Goal: Transaction & Acquisition: Purchase product/service

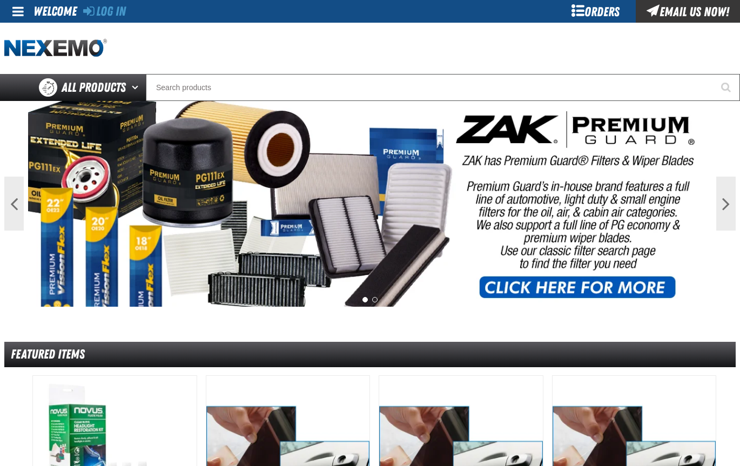
click at [588, 14] on div "Orders" at bounding box center [595, 11] width 81 height 23
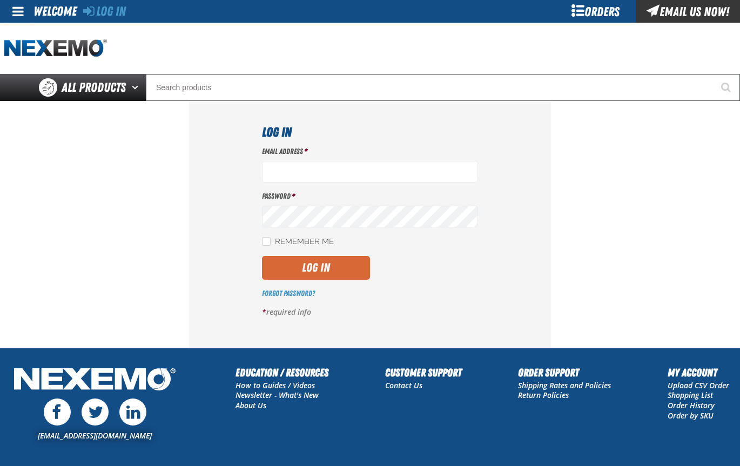
type input "[EMAIL_ADDRESS][DOMAIN_NAME]"
click at [338, 267] on button "Log In" at bounding box center [316, 268] width 108 height 24
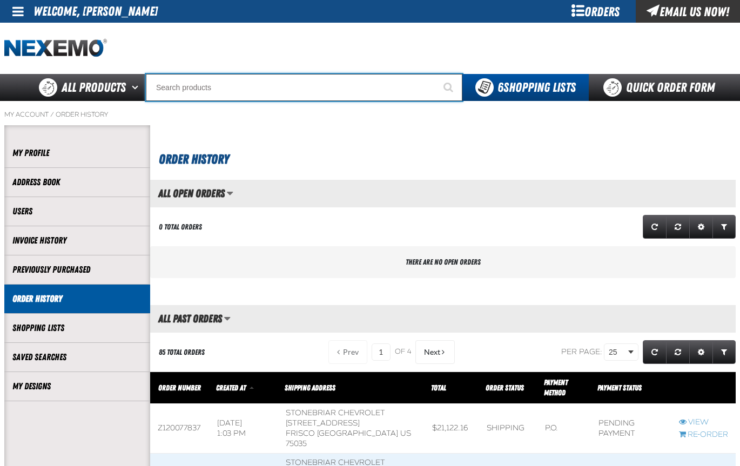
click at [179, 88] on input "Search" at bounding box center [304, 87] width 317 height 27
type input "D"
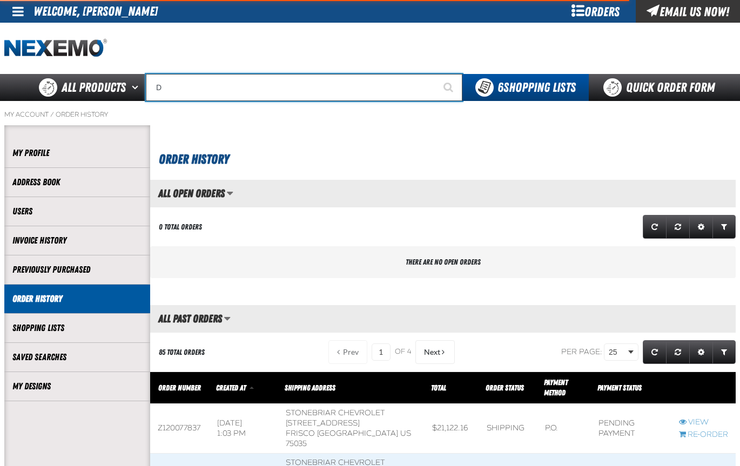
type input "D Alkaline Battery 1.5 Volt (ph)"
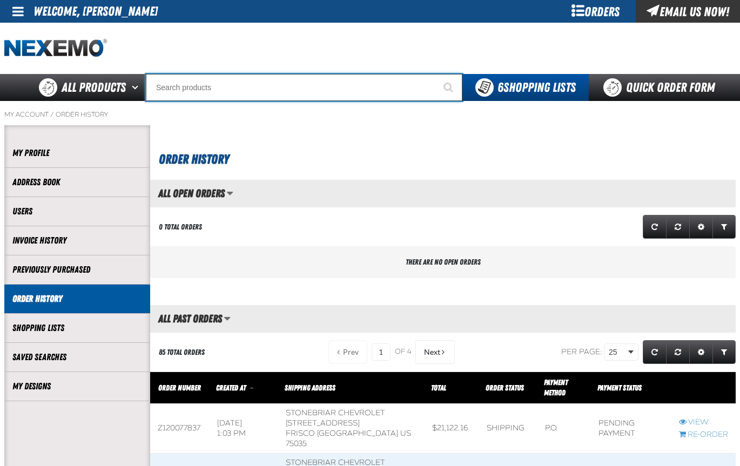
type input "D Alkaline Battery 1.5 Volt (ph)"
type input "D"
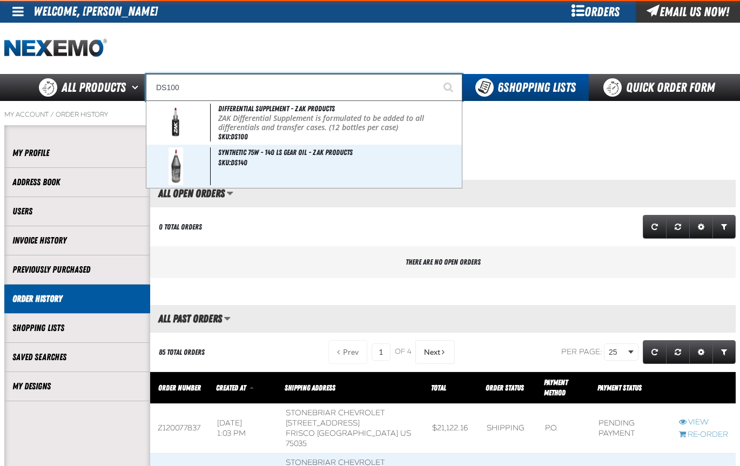
type input "DS100"
click at [435, 74] on button "Start Searching" at bounding box center [448, 87] width 27 height 27
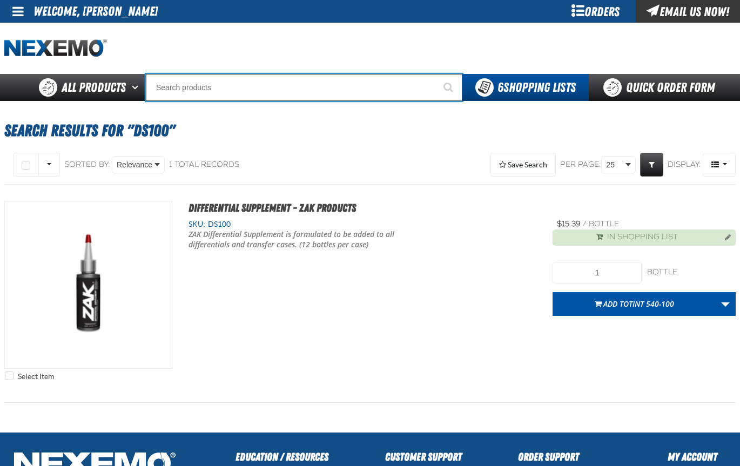
click at [188, 90] on input "Search" at bounding box center [304, 87] width 317 height 27
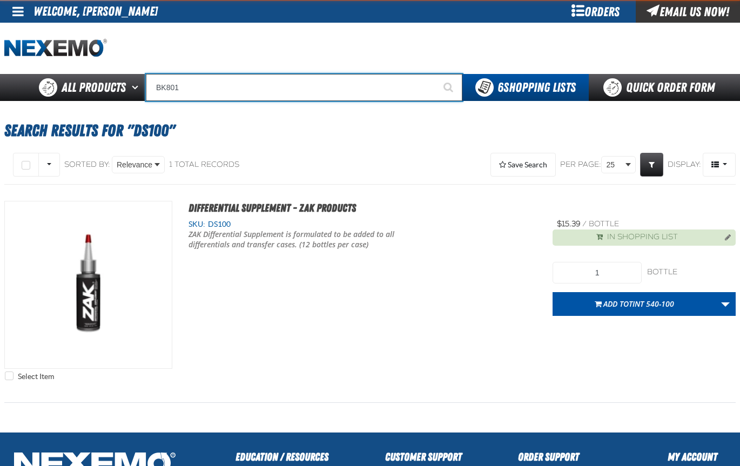
type input "BK801"
click at [435, 74] on button "Start Searching" at bounding box center [448, 87] width 27 height 27
